Goal: Task Accomplishment & Management: Manage account settings

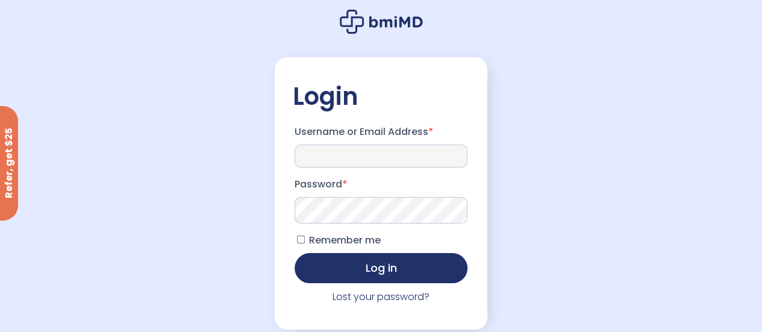
click at [356, 156] on input "Username or Email Address *" at bounding box center [380, 155] width 173 height 23
type input "**********"
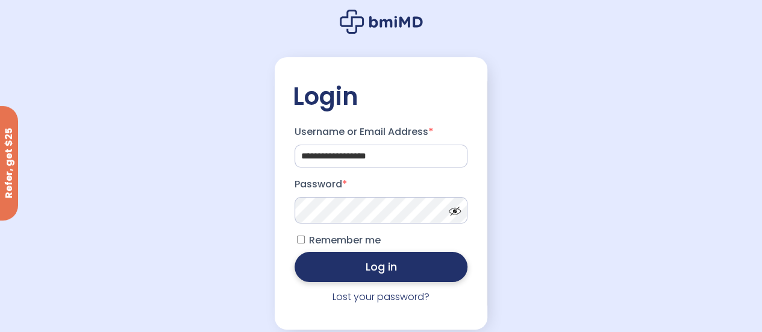
click at [338, 273] on button "Log in" at bounding box center [380, 267] width 173 height 30
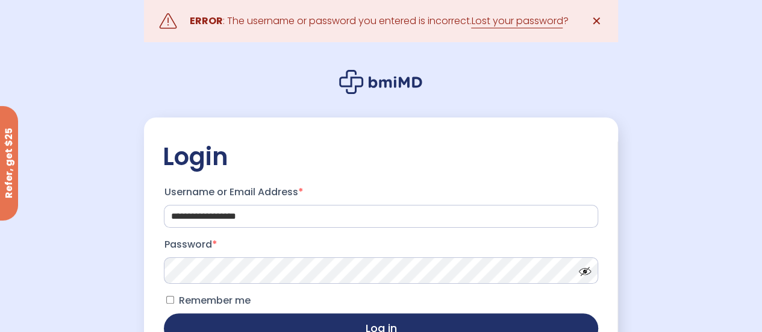
scroll to position [60, 0]
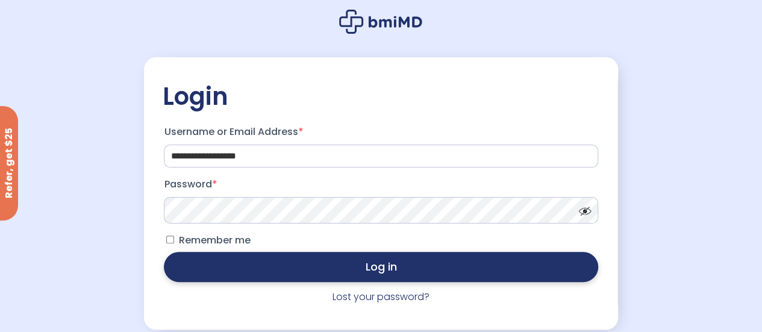
click at [247, 269] on button "Log in" at bounding box center [380, 267] width 433 height 30
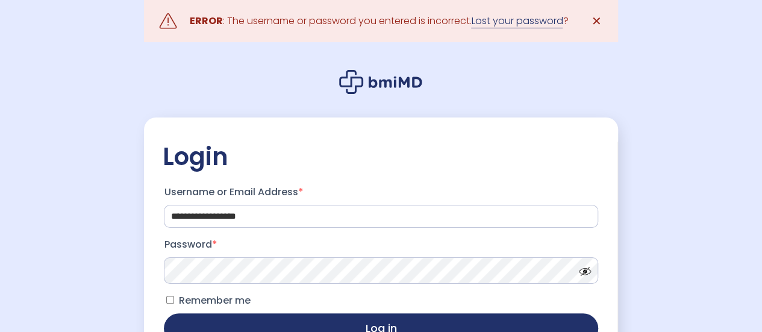
click at [503, 22] on link "Lost your password" at bounding box center [517, 21] width 92 height 14
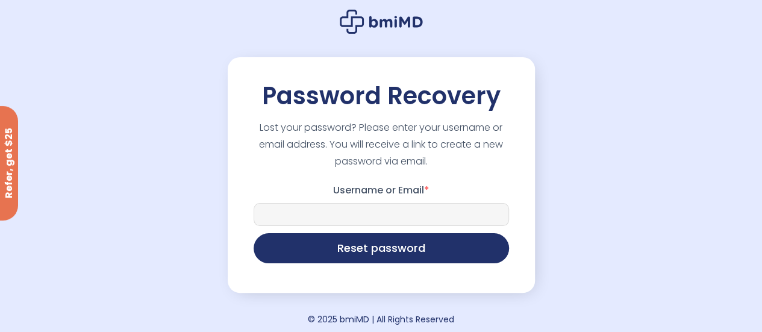
click at [370, 223] on input "Username or Email *" at bounding box center [380, 214] width 255 height 23
type input "**********"
click at [253, 233] on button "Reset password" at bounding box center [380, 248] width 255 height 30
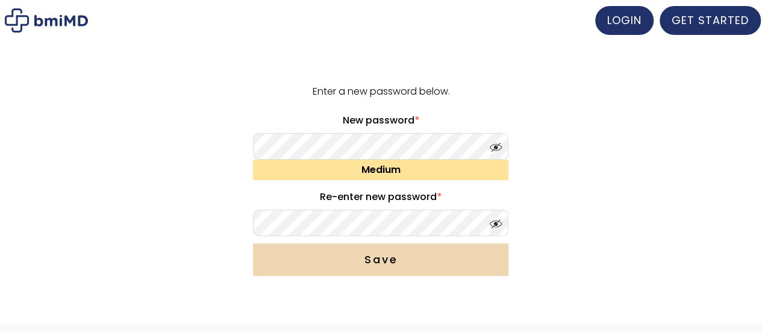
click at [341, 250] on button "Save" at bounding box center [380, 259] width 255 height 33
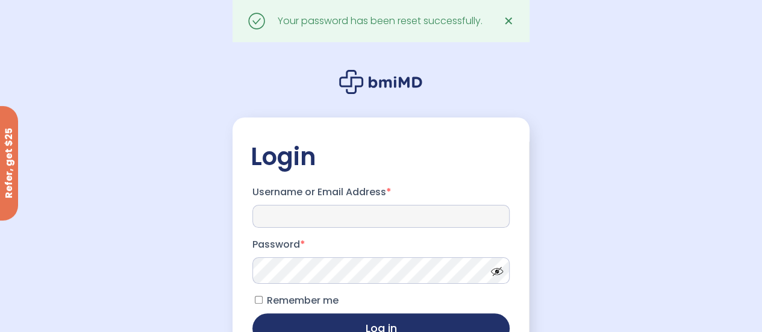
click at [306, 220] on input "Username or Email Address *" at bounding box center [380, 216] width 257 height 23
type input "**********"
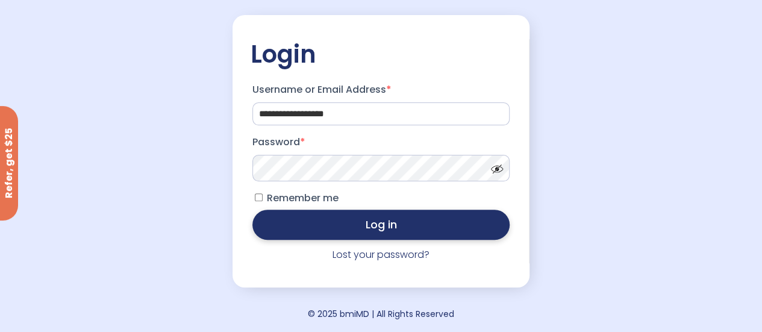
click at [307, 227] on button "Log in" at bounding box center [380, 225] width 257 height 30
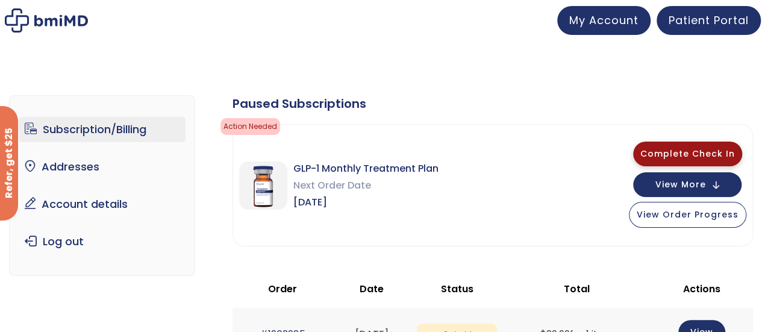
click at [656, 154] on span "Complete Check In" at bounding box center [687, 154] width 95 height 12
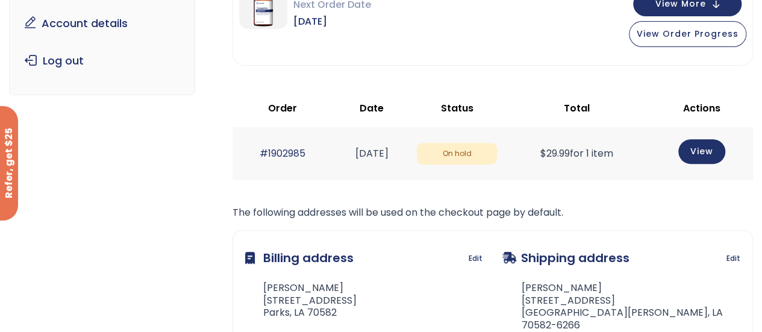
scroll to position [241, 0]
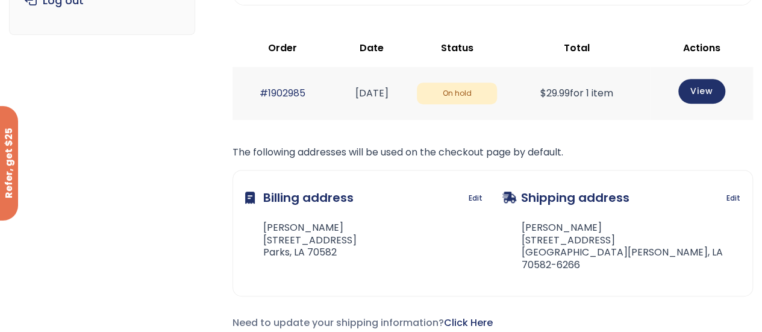
click at [311, 98] on td "#1902985" at bounding box center [282, 93] width 101 height 52
click at [299, 92] on link "#1902985" at bounding box center [282, 93] width 46 height 14
